Goal: Information Seeking & Learning: Understand process/instructions

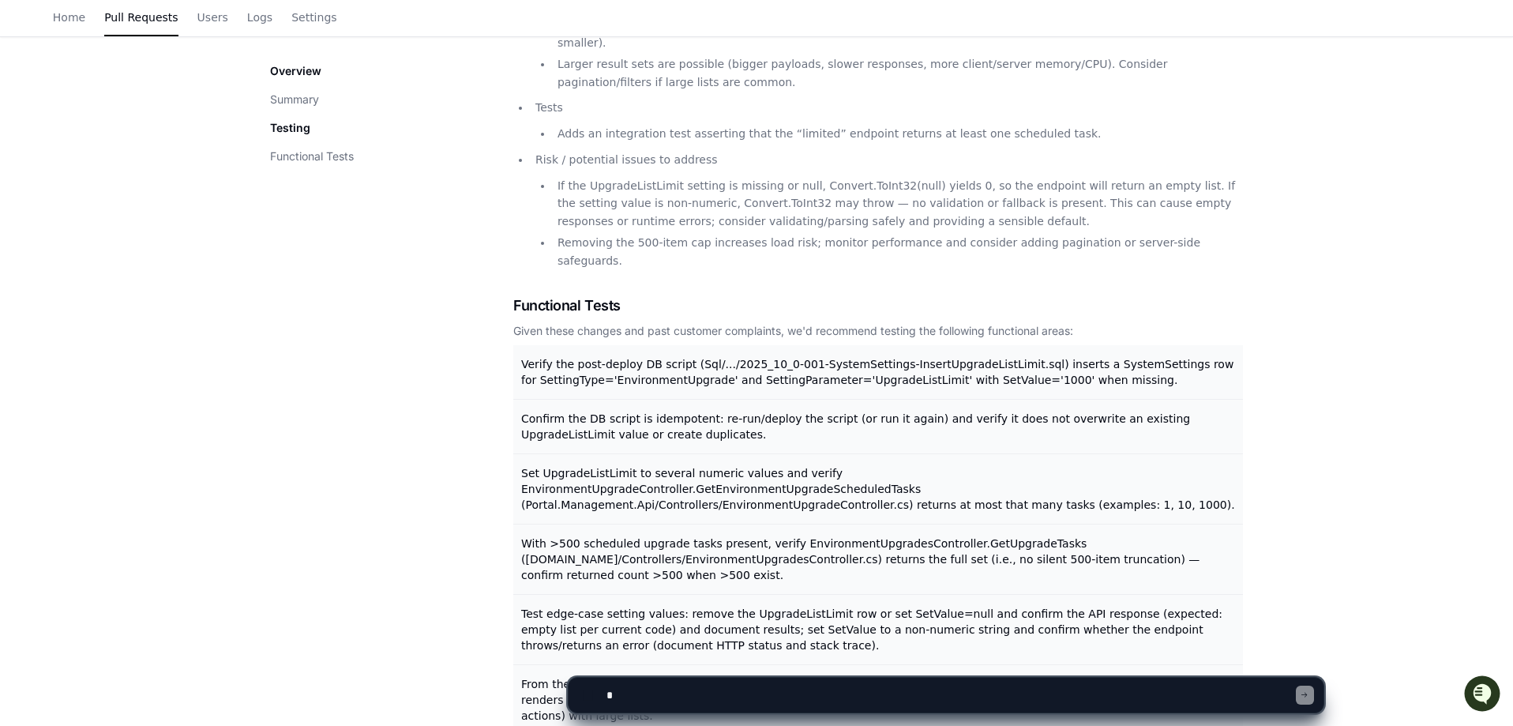
scroll to position [778, 0]
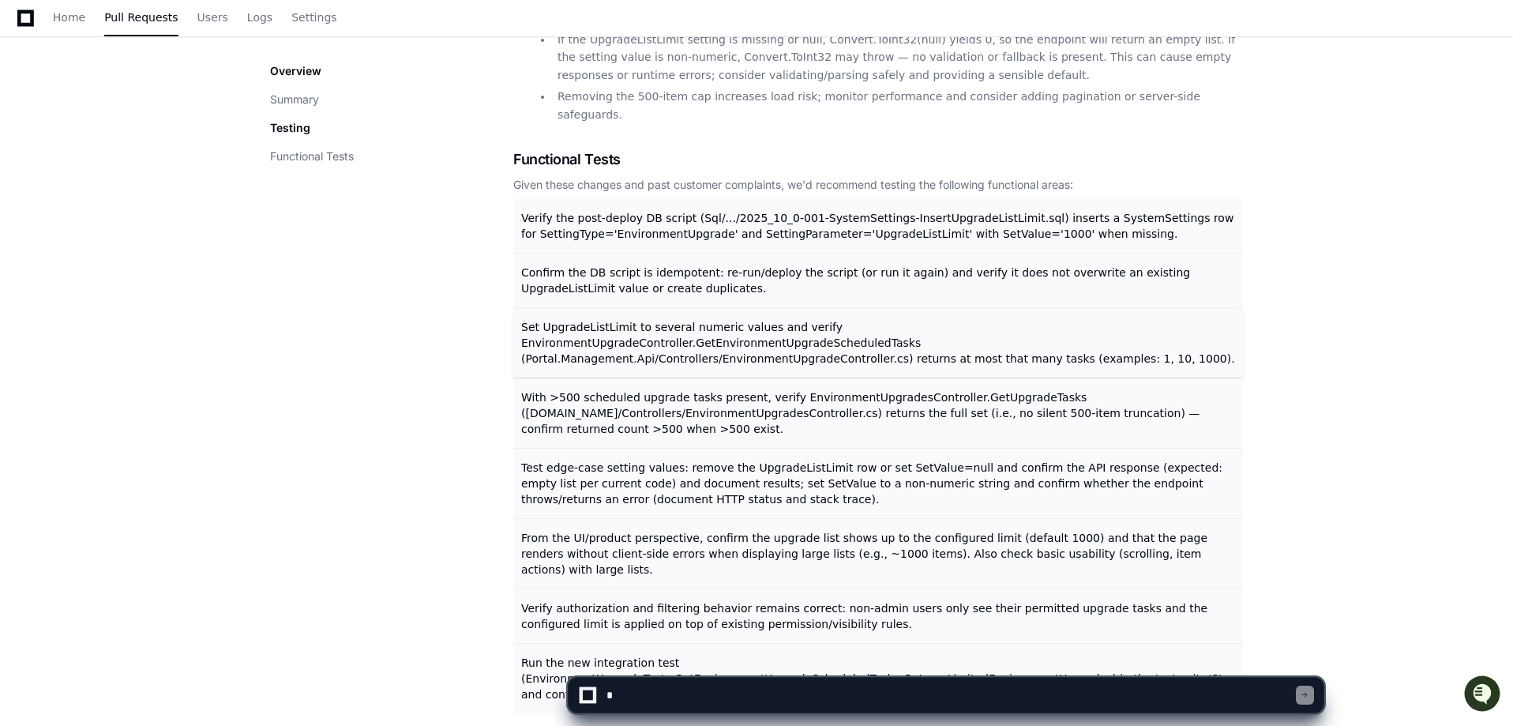
drag, startPoint x: 499, startPoint y: 263, endPoint x: 649, endPoint y: 250, distance: 150.5
click at [649, 250] on div "Overview Summary Testing Functional Tests Summary Summary — intent and user-fac…" at bounding box center [756, 118] width 973 height 1189
click at [1378, 231] on div "PH : LBMC-2142 : Increased upgrade list limit to 1000 and made it system settin…" at bounding box center [756, 43] width 1513 height 1403
drag, startPoint x: 594, startPoint y: 143, endPoint x: 471, endPoint y: 210, distance: 140.9
click at [465, 247] on div "Overview Summary Testing Functional Tests" at bounding box center [391, 118] width 243 height 1189
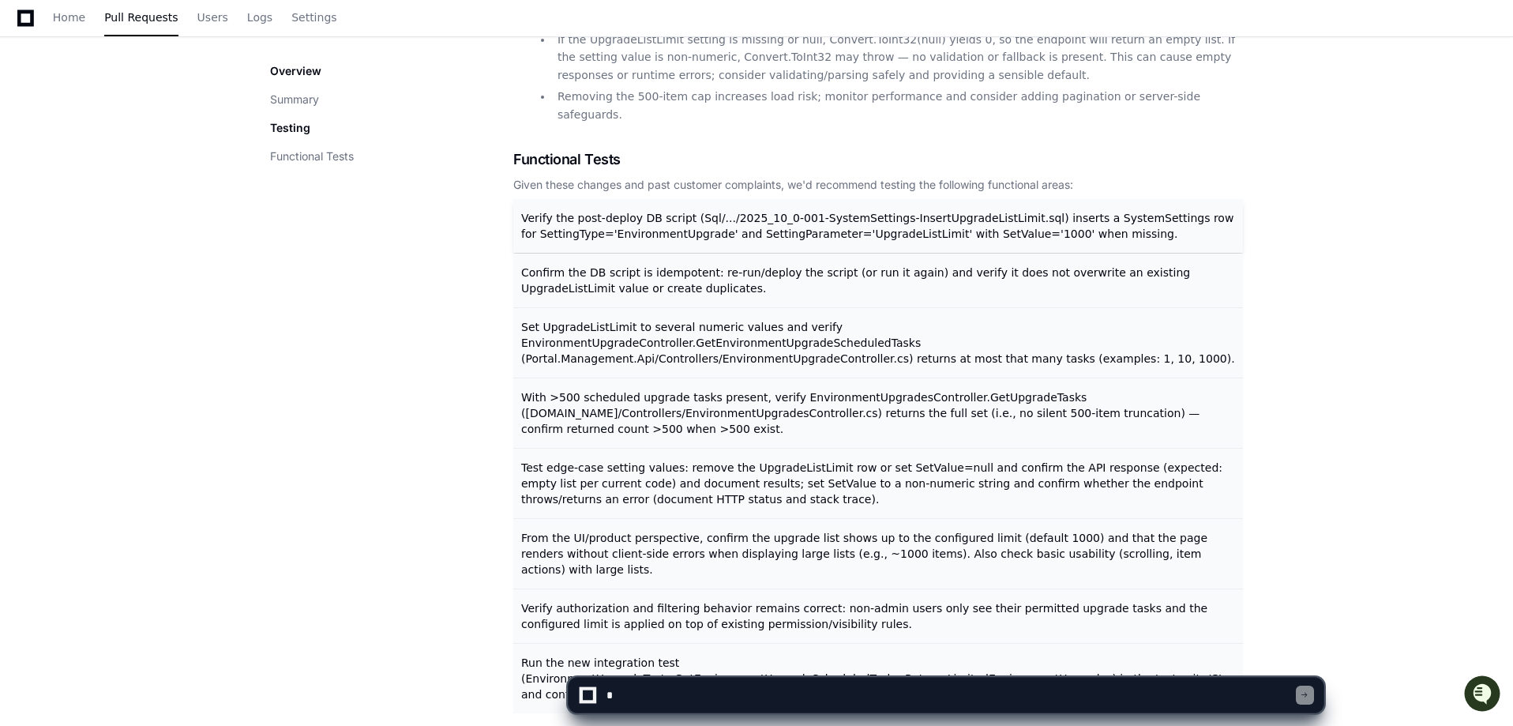
drag, startPoint x: 513, startPoint y: 92, endPoint x: 694, endPoint y: 144, distance: 187.9
click at [694, 144] on div "Overview Summary Testing Functional Tests Summary Summary — intent and user-fac…" at bounding box center [756, 118] width 973 height 1189
click at [513, 154] on div "Overview Summary Testing Functional Tests" at bounding box center [391, 113] width 243 height 101
drag, startPoint x: 520, startPoint y: 153, endPoint x: 1187, endPoint y: 613, distance: 809.4
click at [1187, 613] on div "Overview Summary Testing Functional Tests Summary Summary — intent and user-fac…" at bounding box center [756, 118] width 1011 height 1252
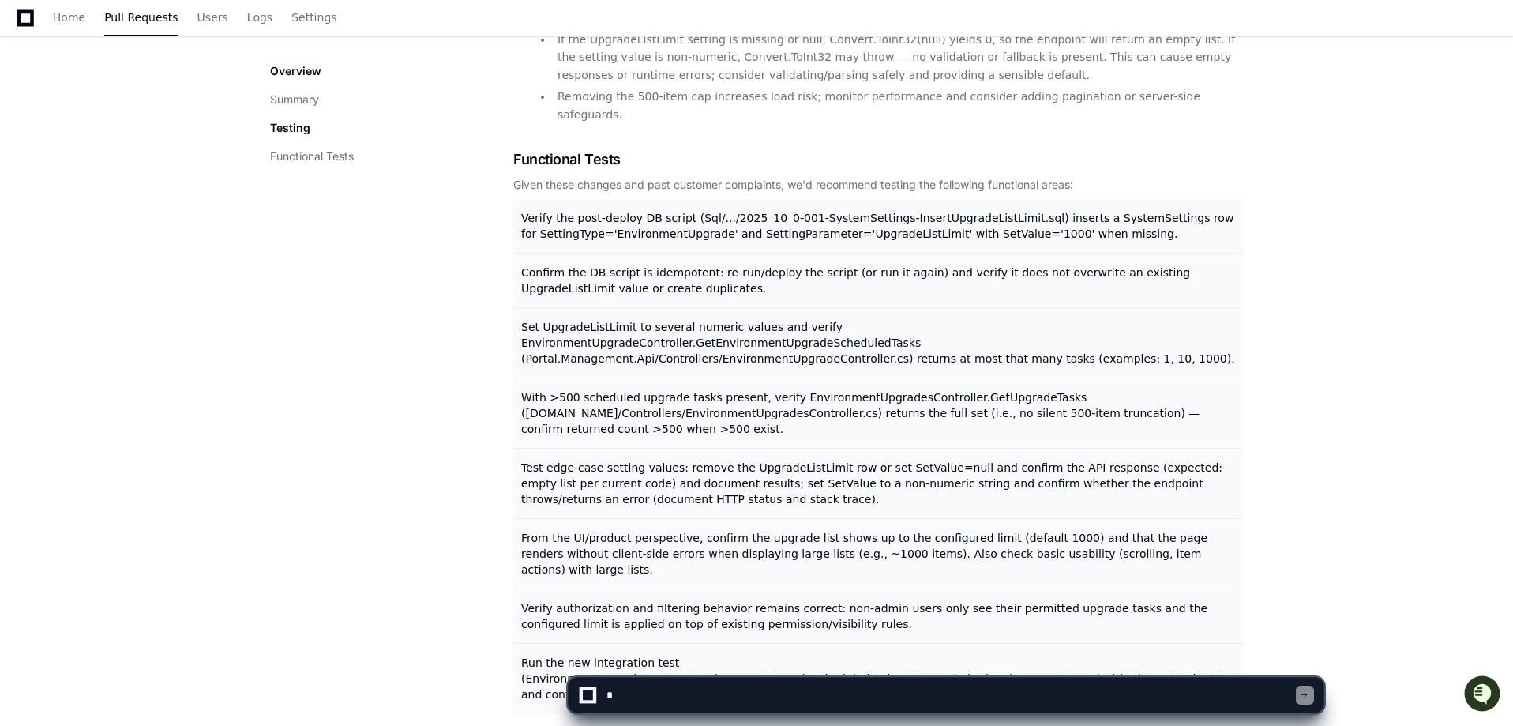
copy div "Loremi dol sita-consec AD elitse (Doe/.../8128_64_9-240-TemporIncididu-UtlaboRe…"
click at [1397, 352] on div "PH : LBMC-2142 : Increased upgrade list limit to 1000 and made it system settin…" at bounding box center [756, 43] width 1513 height 1403
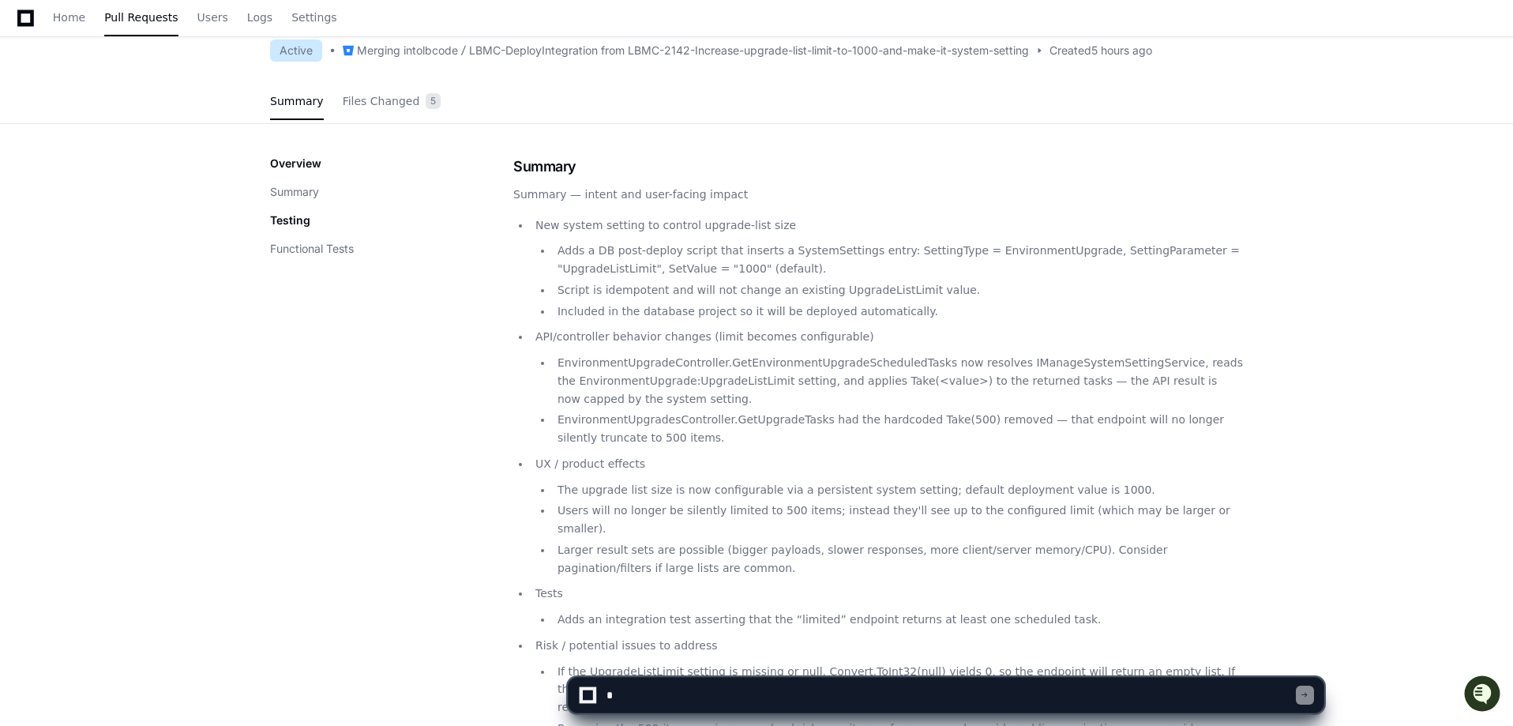
scroll to position [0, 0]
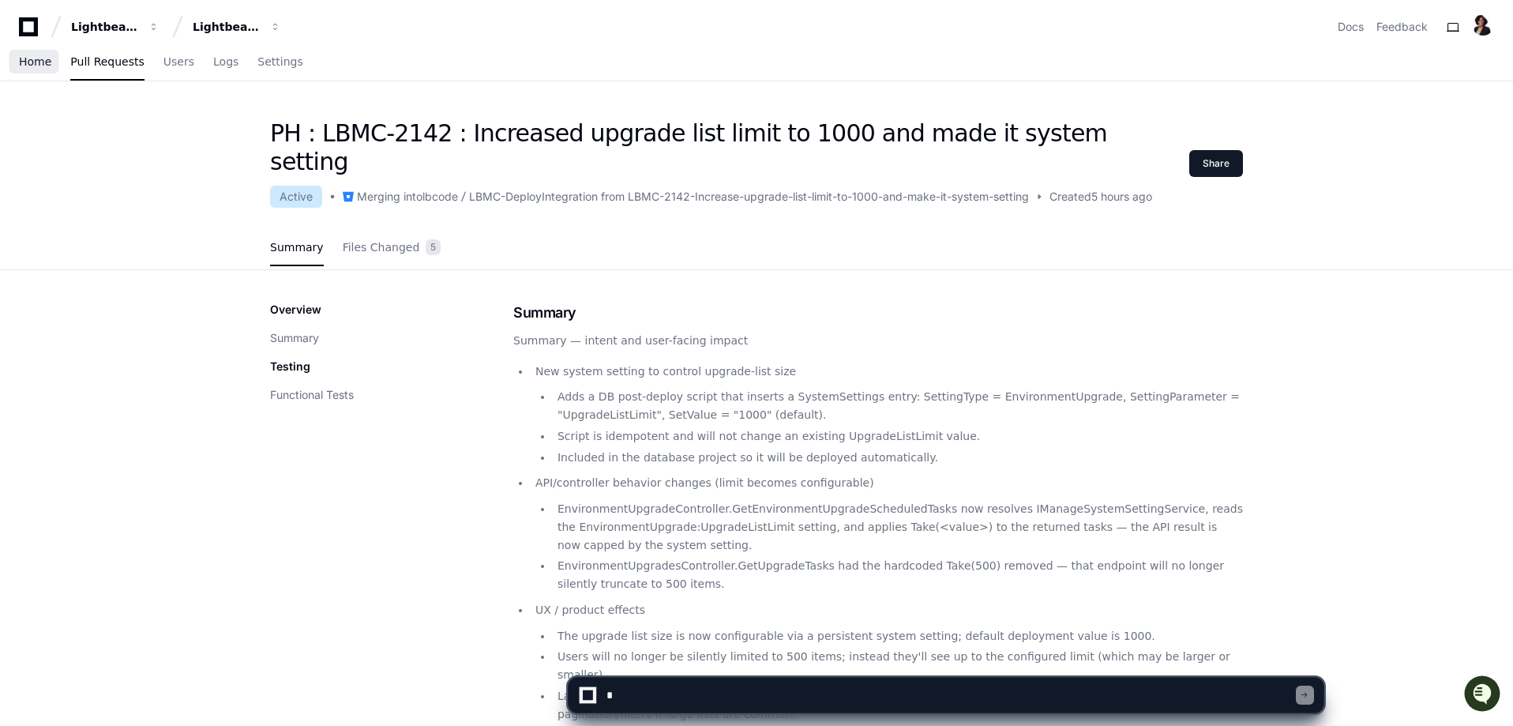
click at [37, 65] on span "Home" at bounding box center [35, 61] width 32 height 9
